Goal: Transaction & Acquisition: Obtain resource

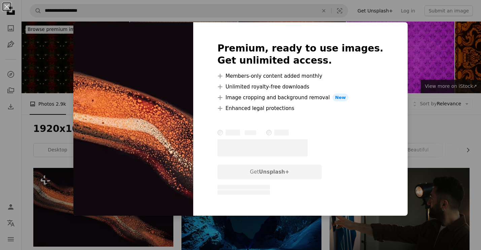
scroll to position [34, 0]
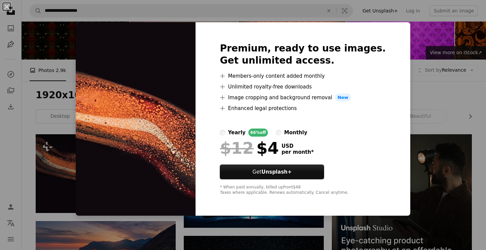
click at [405, 84] on div "An X shape Premium, ready to use images. Get unlimited access. A plus sign Memb…" at bounding box center [243, 125] width 486 height 250
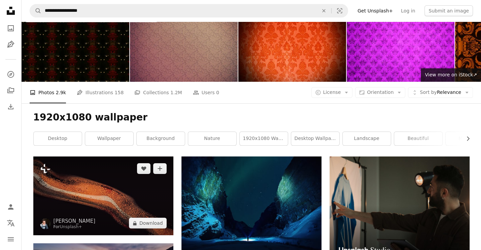
scroll to position [0, 0]
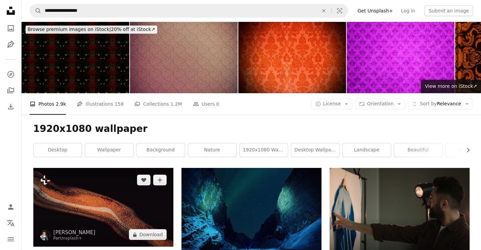
click at [94, 168] on img at bounding box center [103, 207] width 140 height 79
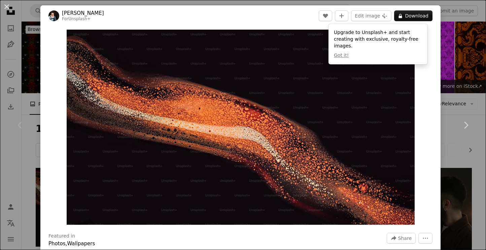
click at [438, 83] on div "An X shape Chevron left Chevron right [PERSON_NAME] For Unsplash+ A heart A plu…" at bounding box center [243, 125] width 486 height 250
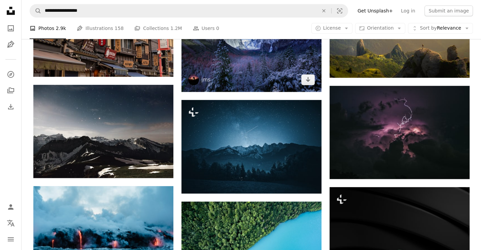
scroll to position [337, 0]
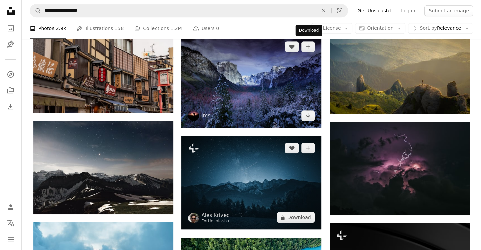
click at [302, 136] on img at bounding box center [252, 183] width 140 height 94
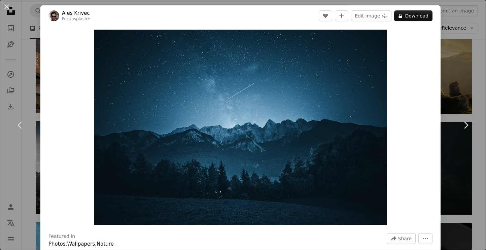
click at [441, 66] on div "An X shape Chevron left Chevron right Ales Krivec For Unsplash+ A heart A plus …" at bounding box center [243, 125] width 486 height 250
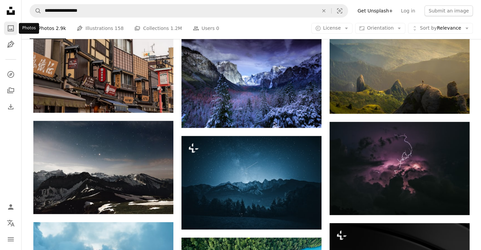
click at [12, 26] on icon "Photos" at bounding box center [11, 28] width 6 height 6
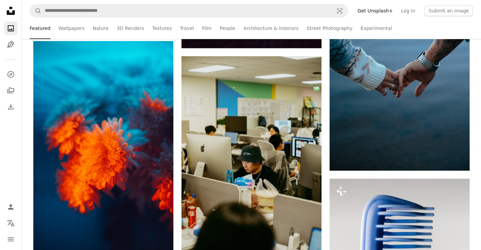
scroll to position [438, 0]
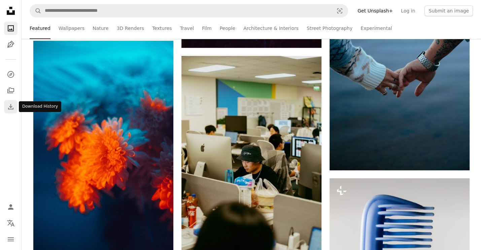
click at [12, 107] on icon "Download" at bounding box center [11, 107] width 8 height 8
